Goal: Navigation & Orientation: Go to known website

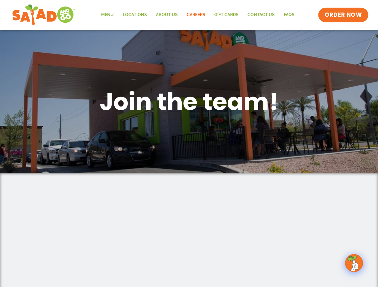
click at [343, 15] on span "ORDER NOW" at bounding box center [342, 15] width 37 height 8
click at [354, 263] on img at bounding box center [353, 263] width 17 height 17
